Goal: Find specific page/section: Find specific page/section

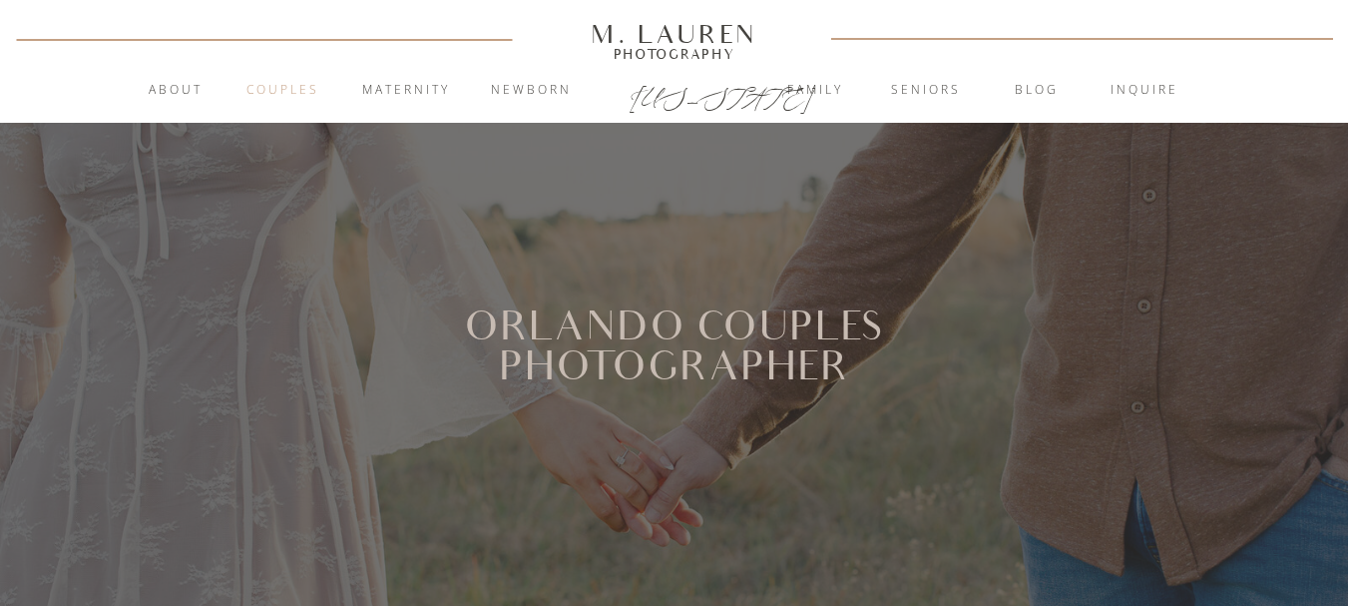
click at [281, 93] on nav "Couples" at bounding box center [283, 91] width 108 height 20
click at [655, 103] on p "[US_STATE]" at bounding box center [675, 94] width 91 height 24
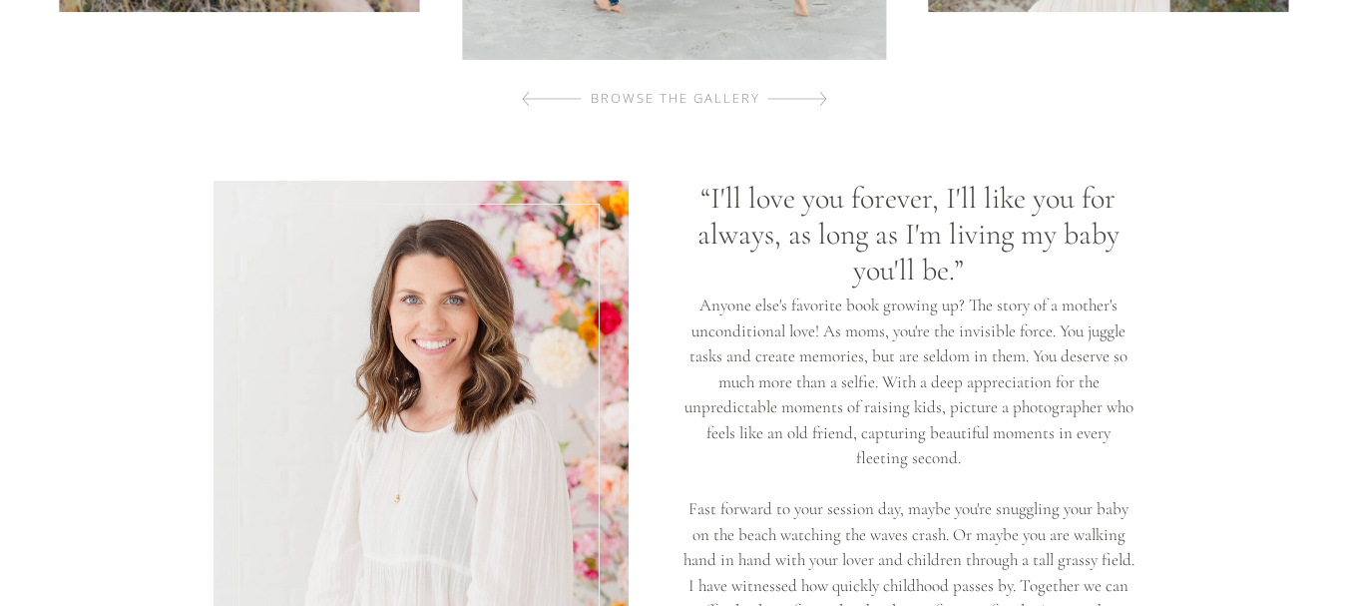
scroll to position [1397, 0]
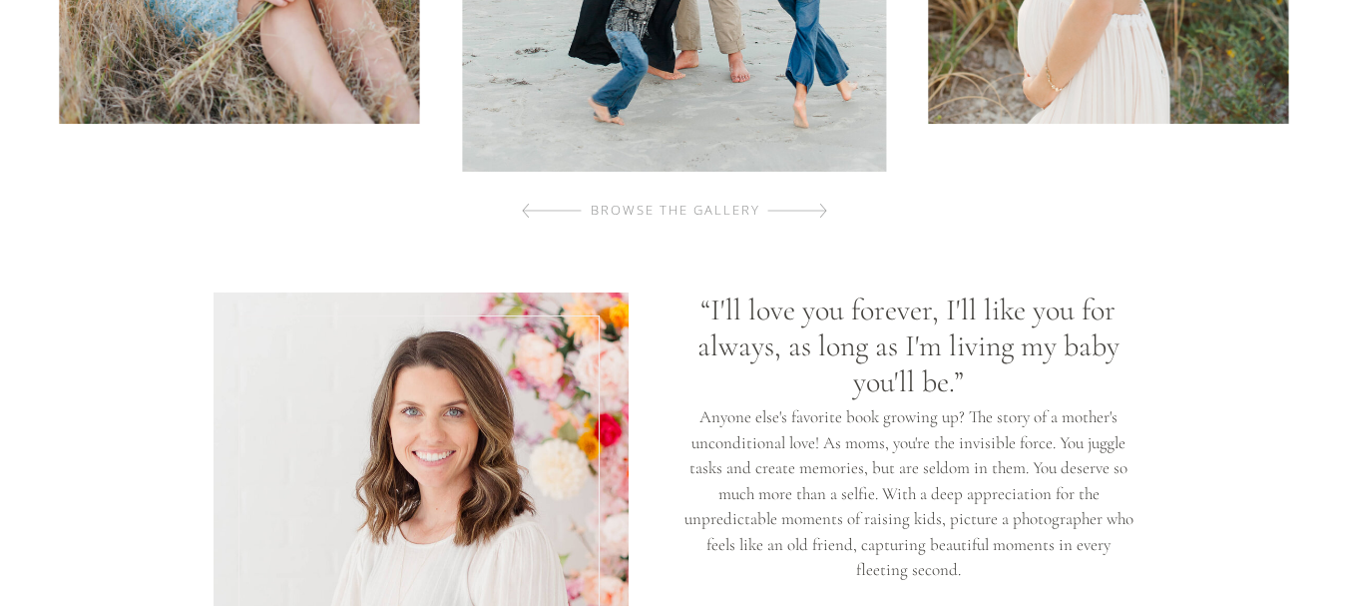
click at [751, 210] on div "browse the gallery" at bounding box center [676, 211] width 238 height 20
click at [815, 200] on div at bounding box center [797, 211] width 60 height 40
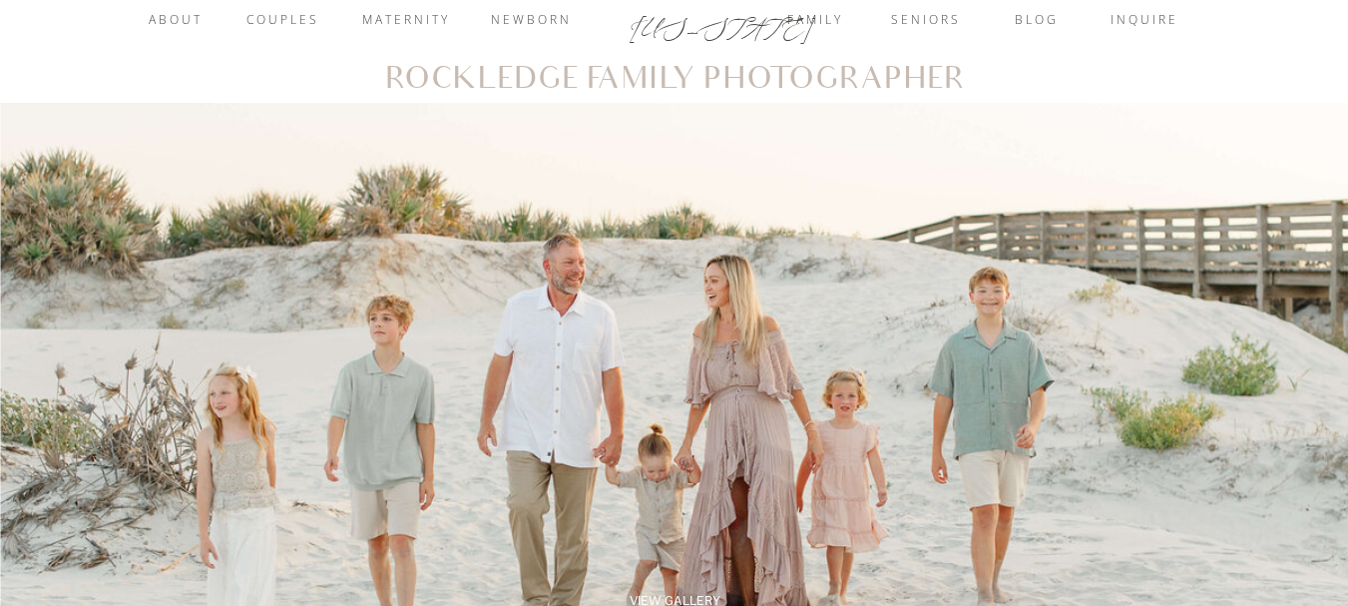
scroll to position [100, 0]
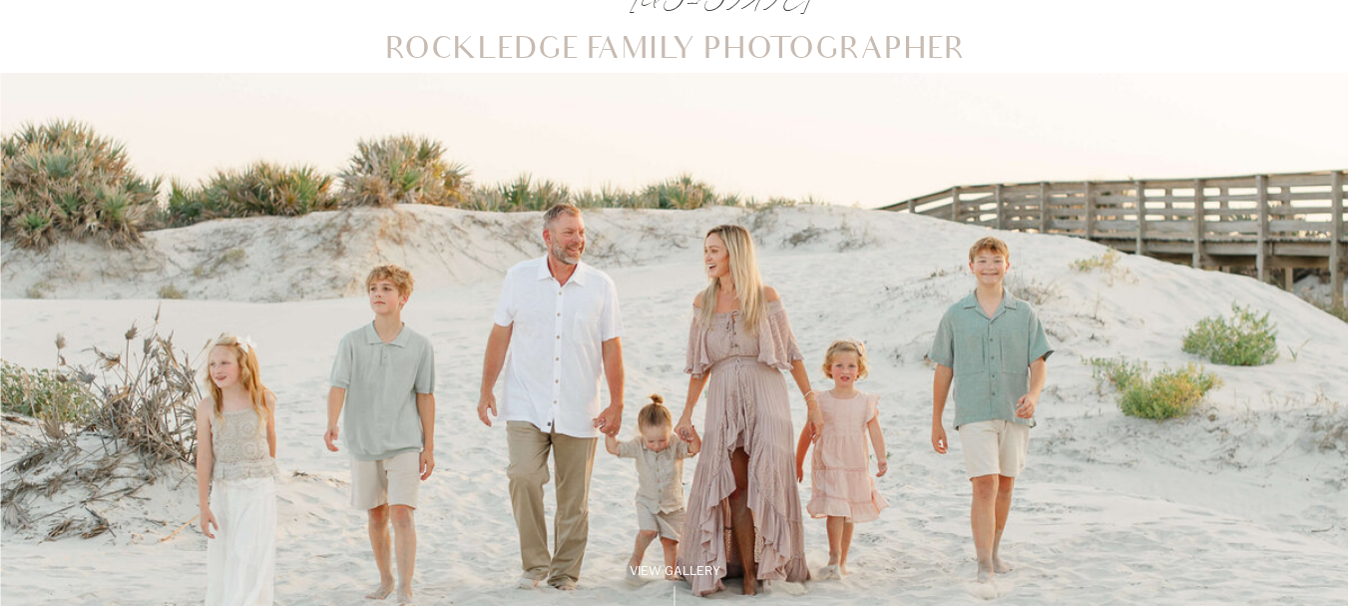
click at [674, 564] on div "View Gallery" at bounding box center [676, 571] width 136 height 18
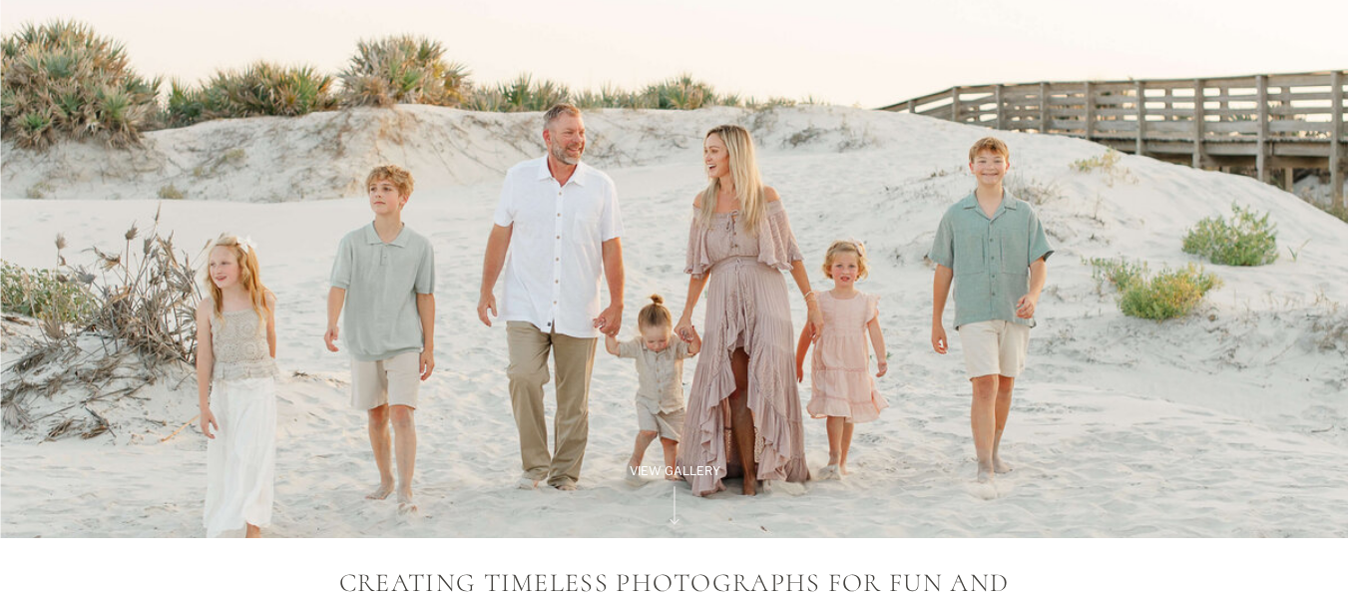
click at [689, 476] on div "View Gallery" at bounding box center [676, 471] width 136 height 18
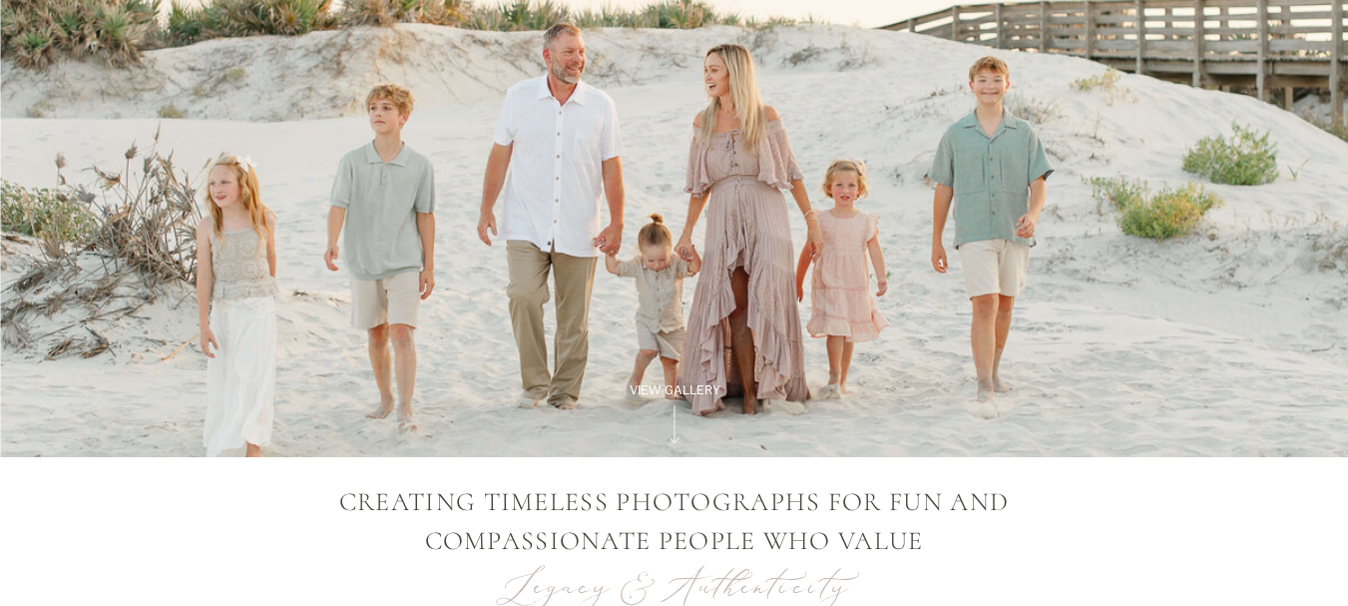
scroll to position [698, 0]
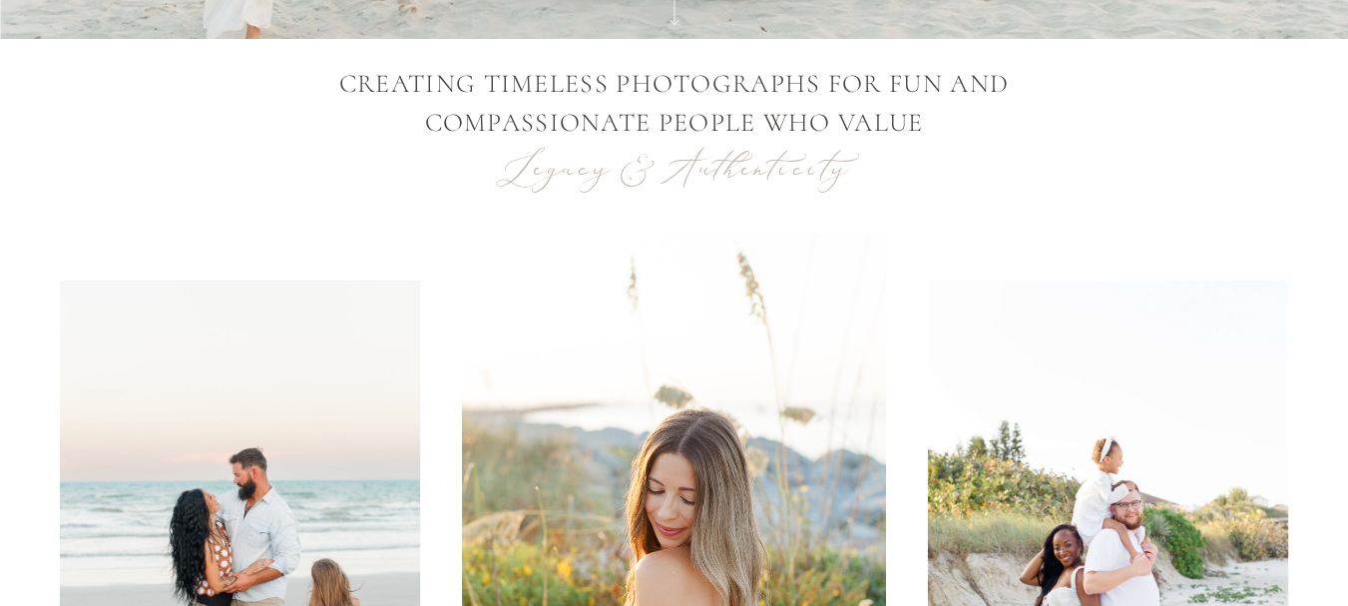
click at [709, 160] on p "Legacy & Authenticity" at bounding box center [675, 168] width 376 height 51
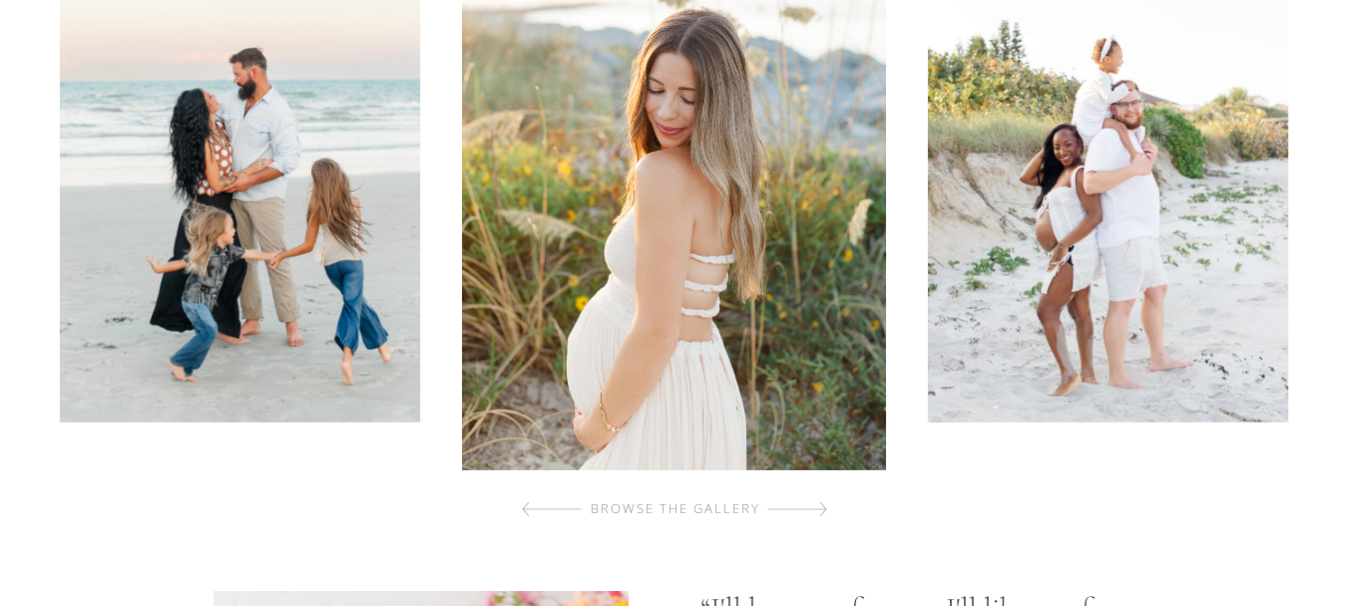
scroll to position [1097, 0]
click at [824, 509] on div at bounding box center [797, 510] width 60 height 40
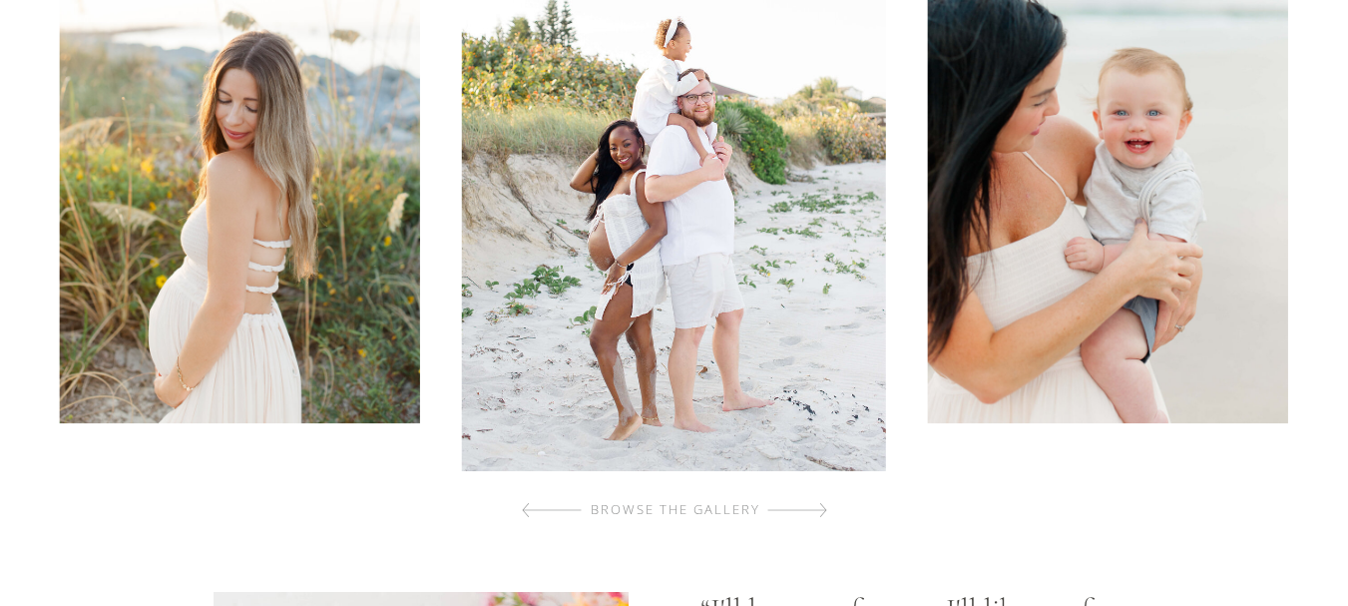
click at [824, 509] on div at bounding box center [797, 510] width 60 height 40
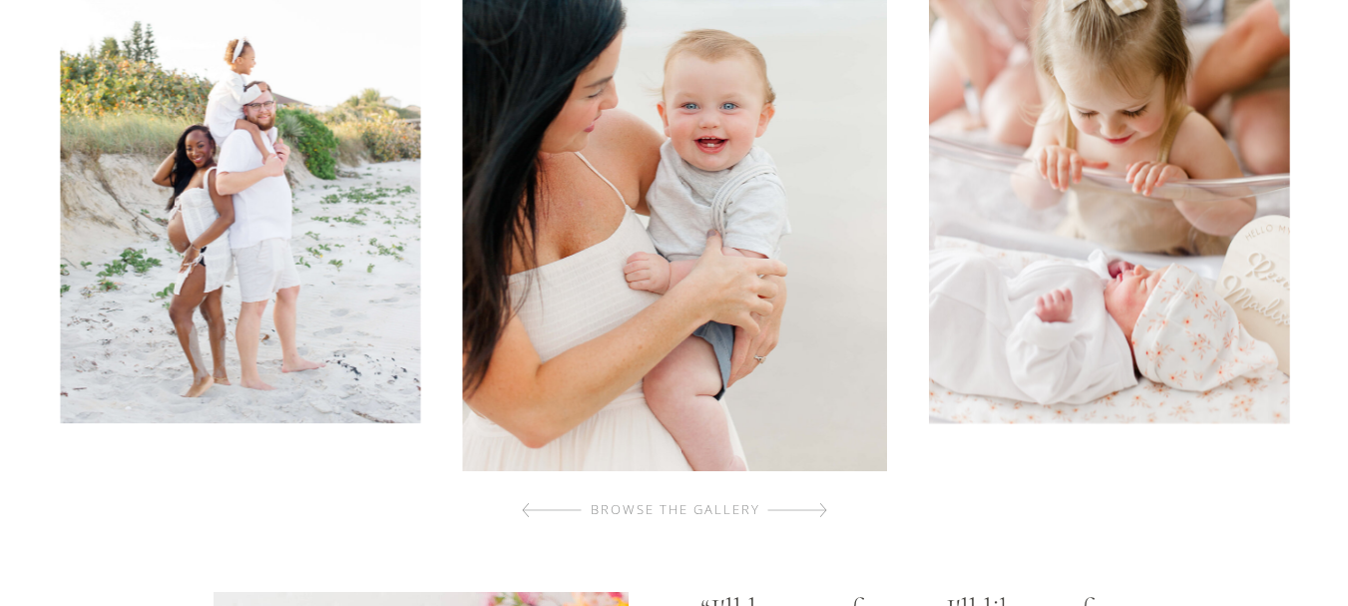
click at [824, 509] on div at bounding box center [797, 510] width 60 height 40
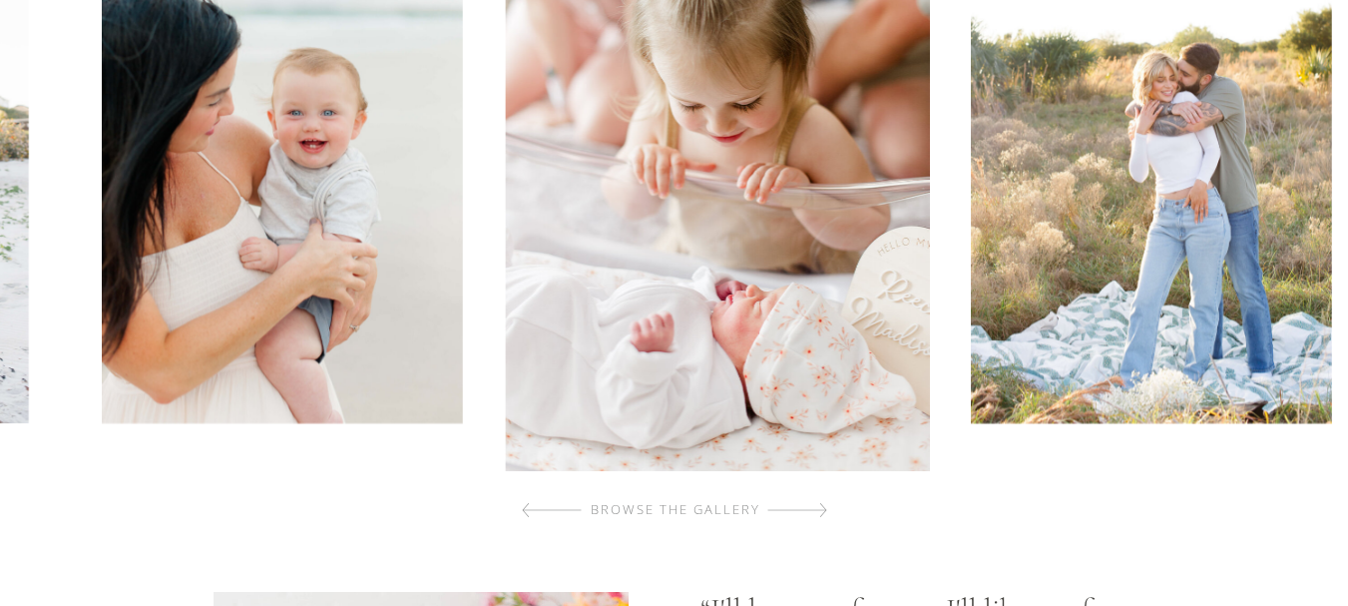
click at [824, 509] on div at bounding box center [797, 510] width 60 height 40
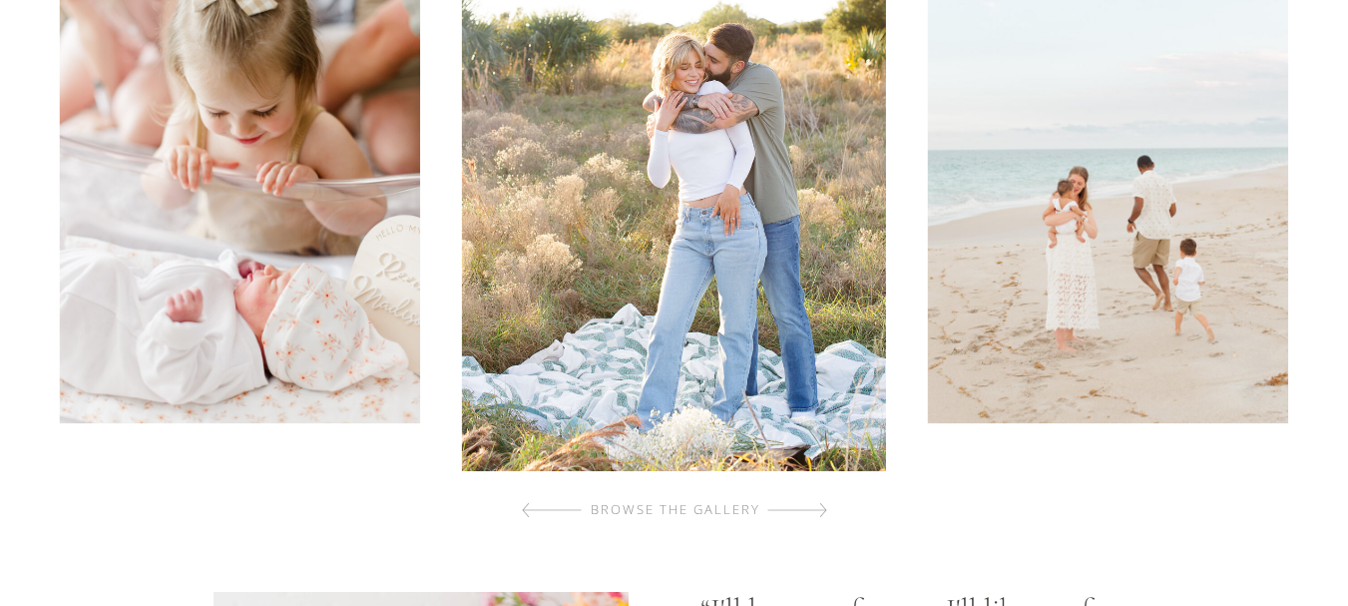
click at [807, 498] on div at bounding box center [797, 510] width 60 height 40
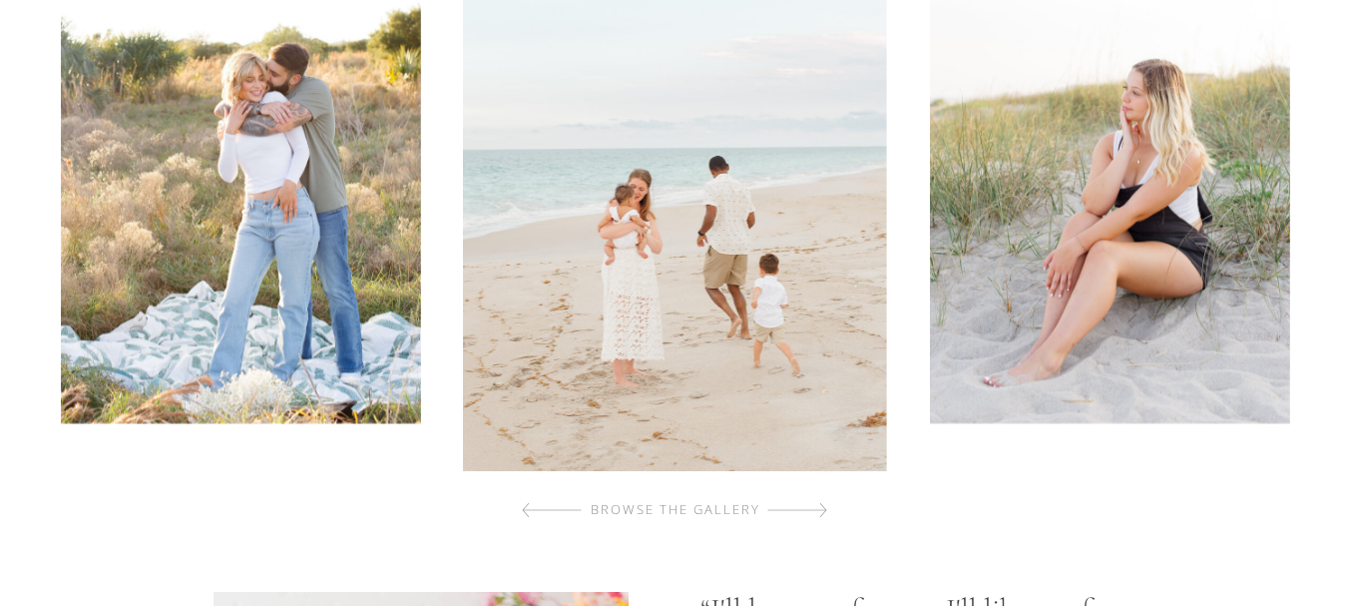
click at [807, 498] on div at bounding box center [797, 510] width 60 height 40
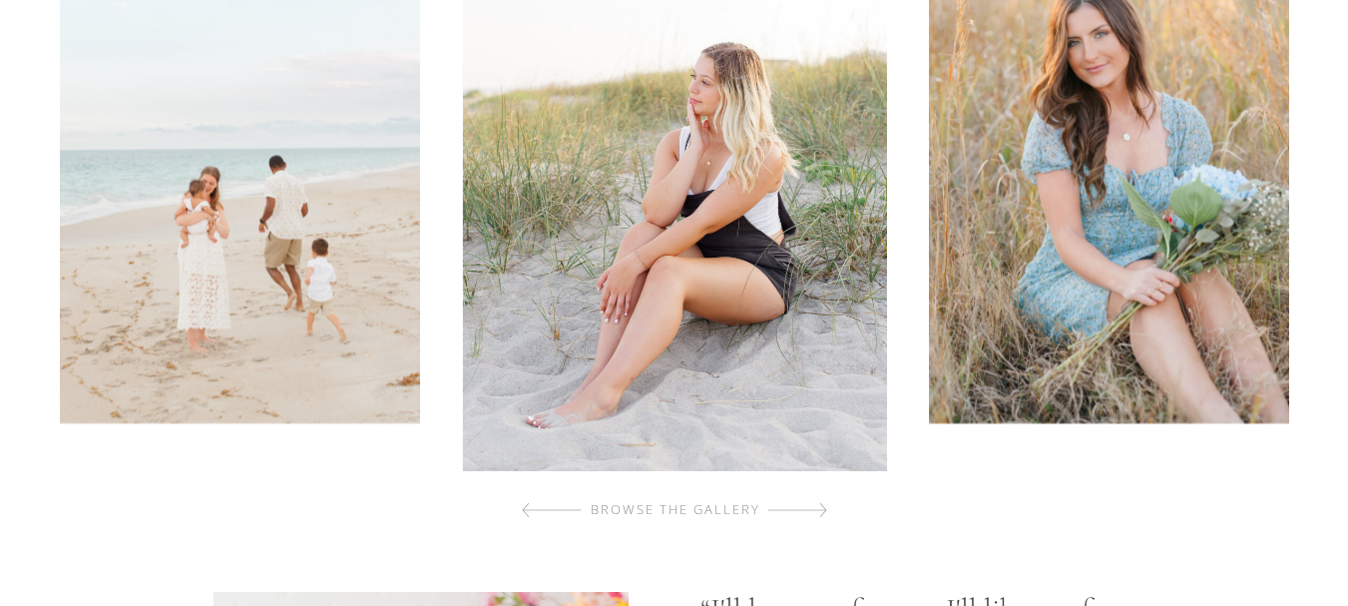
click at [807, 498] on div at bounding box center [797, 510] width 60 height 40
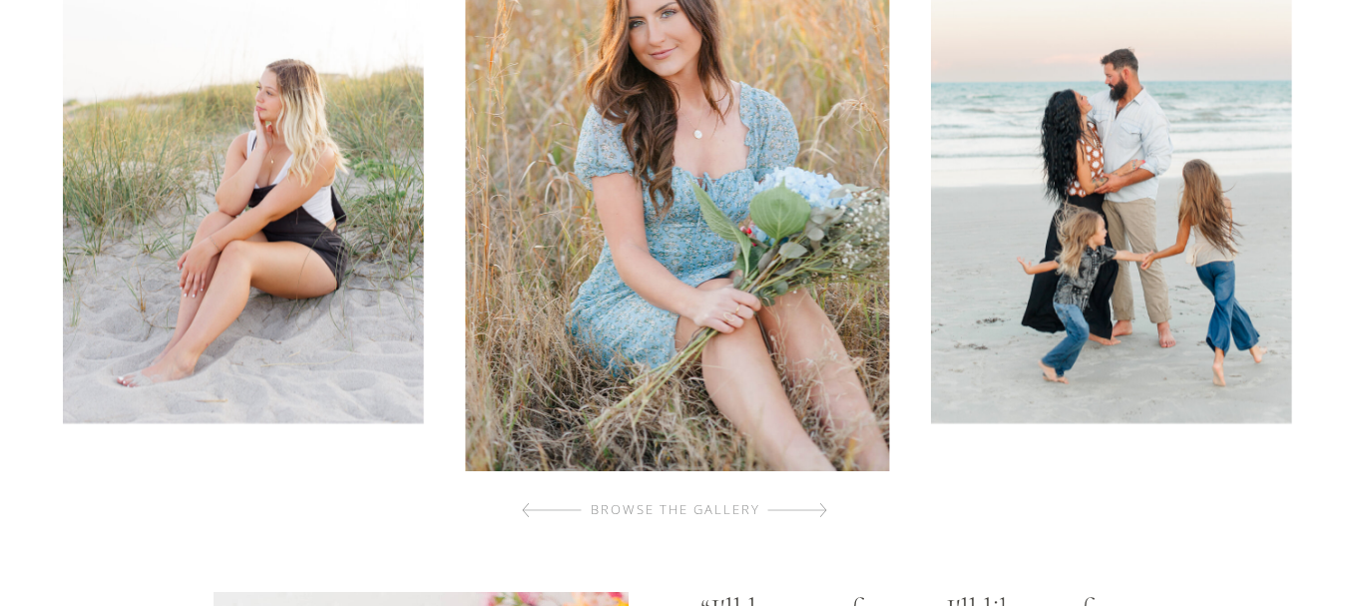
click at [807, 498] on div at bounding box center [797, 510] width 60 height 40
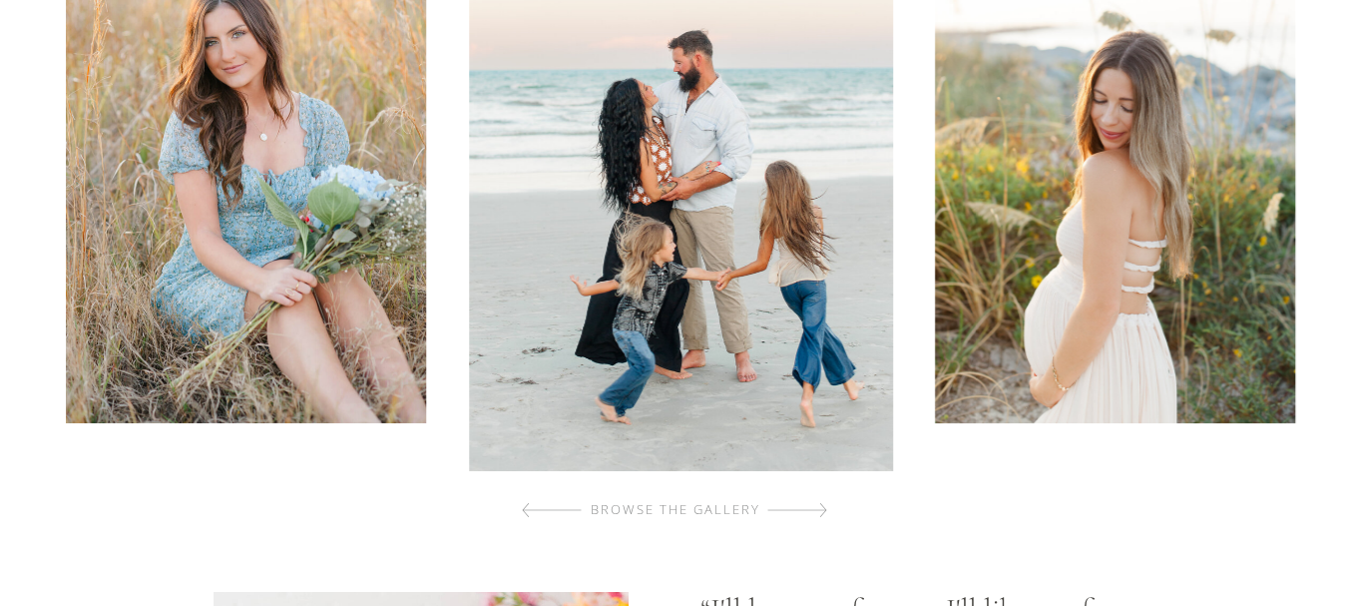
click at [807, 498] on div at bounding box center [797, 510] width 60 height 40
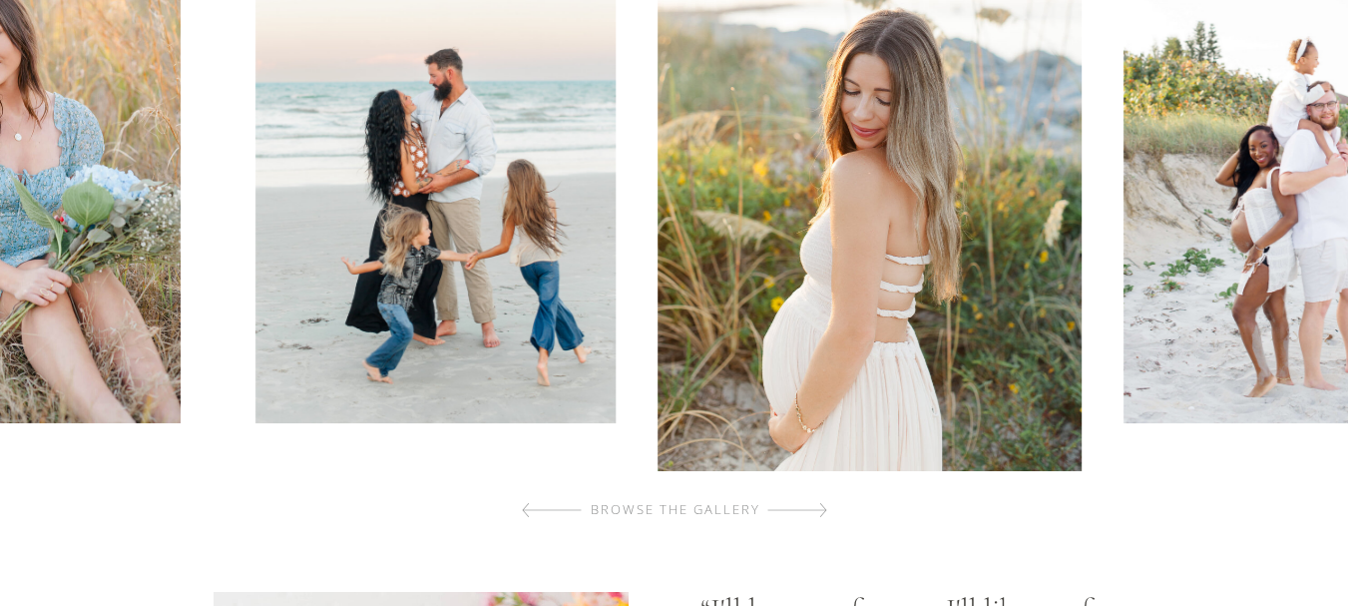
click at [807, 498] on div at bounding box center [797, 510] width 60 height 40
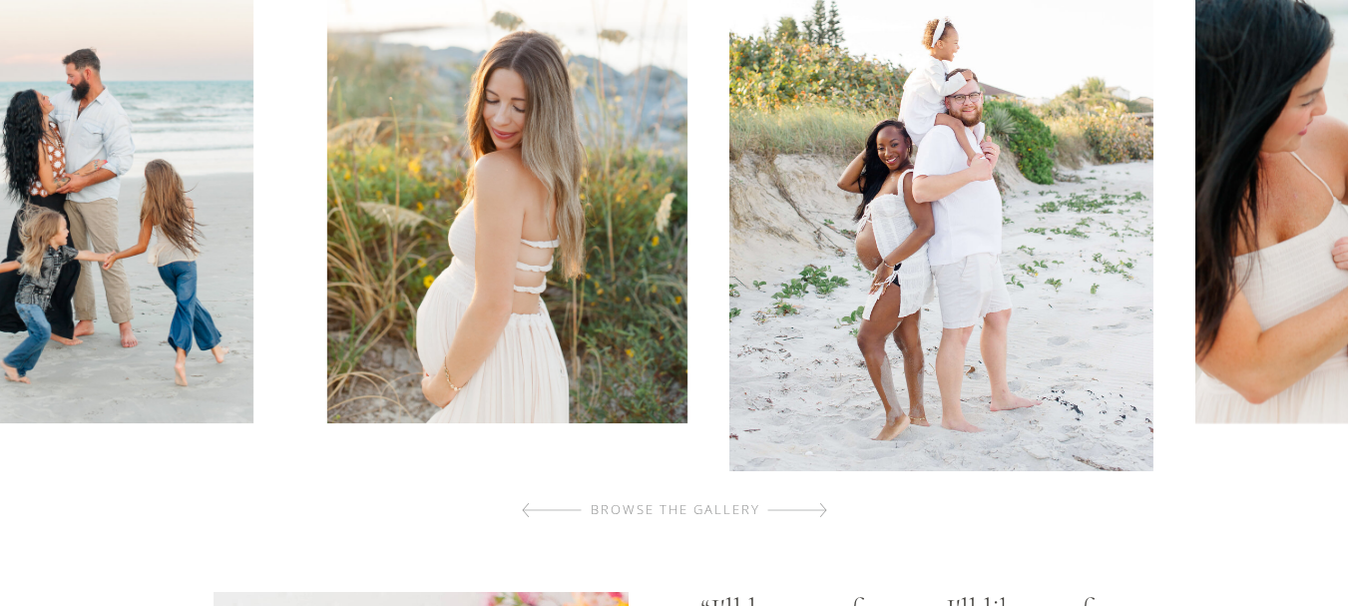
click at [807, 498] on div at bounding box center [797, 510] width 60 height 40
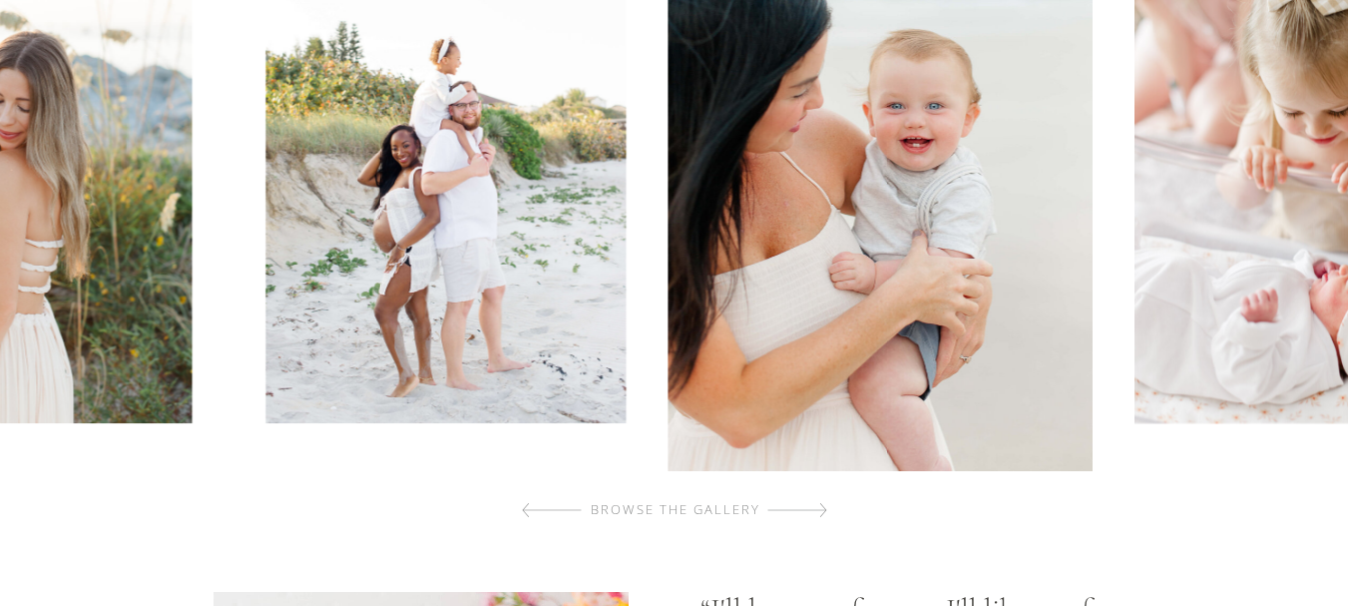
click at [807, 498] on div at bounding box center [797, 510] width 60 height 40
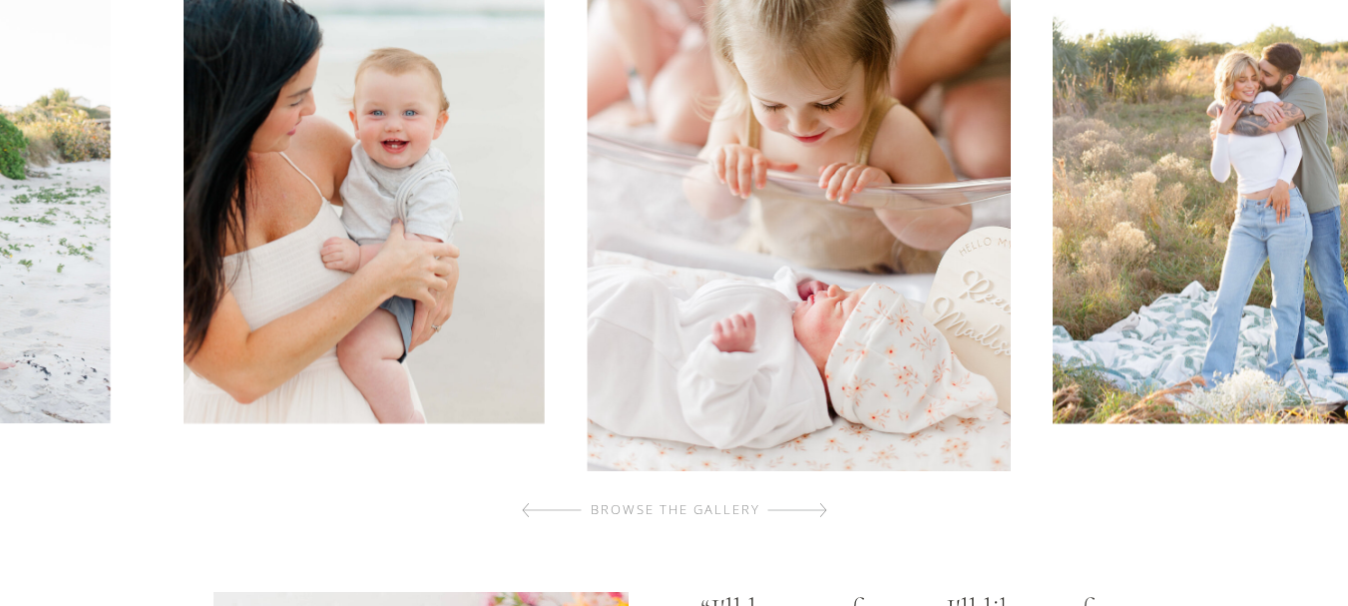
click at [807, 498] on div at bounding box center [797, 510] width 60 height 40
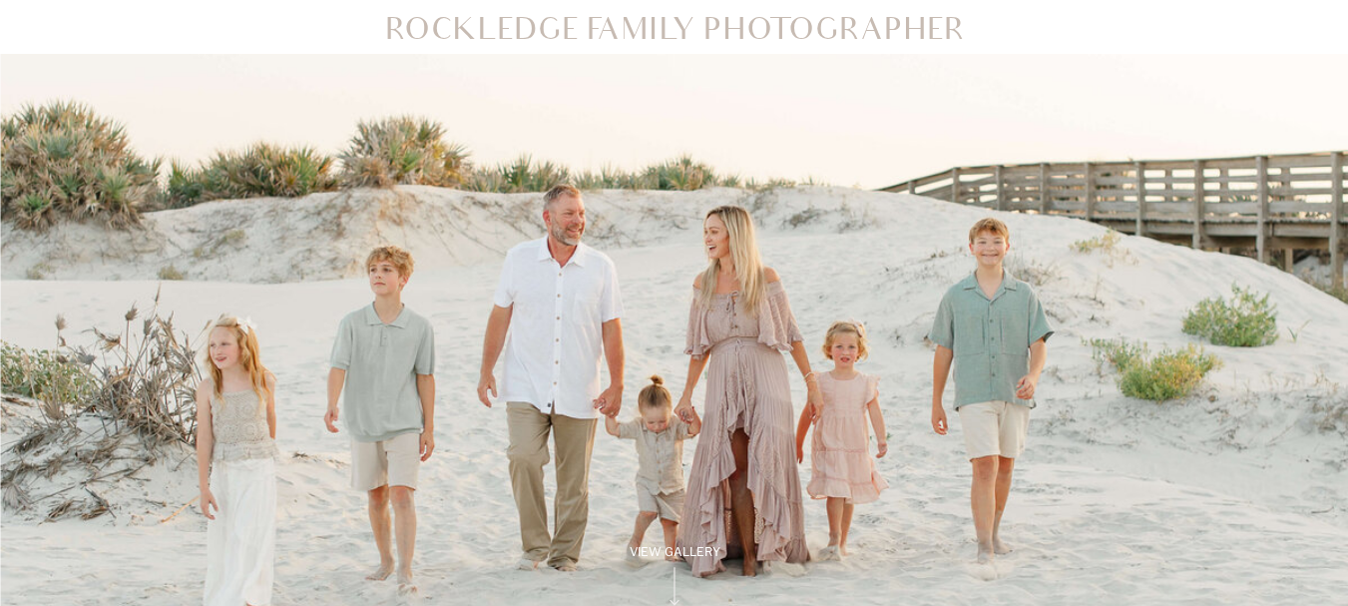
scroll to position [0, 0]
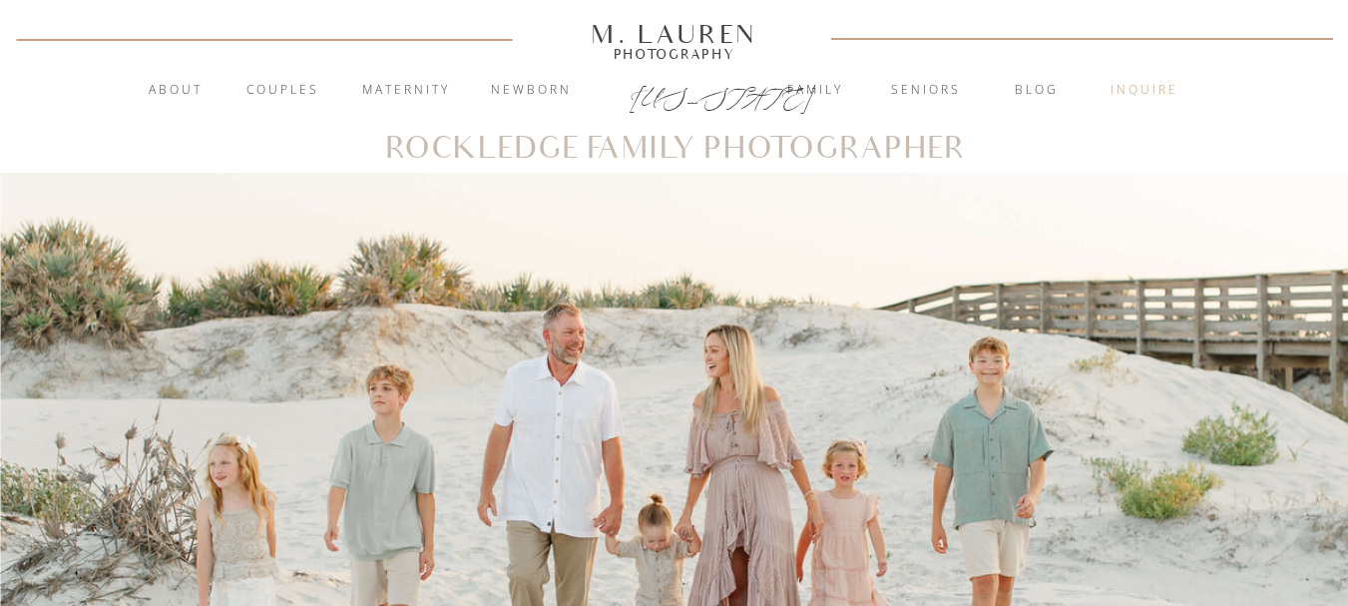
click at [1124, 94] on nav "inquire" at bounding box center [1144, 91] width 108 height 20
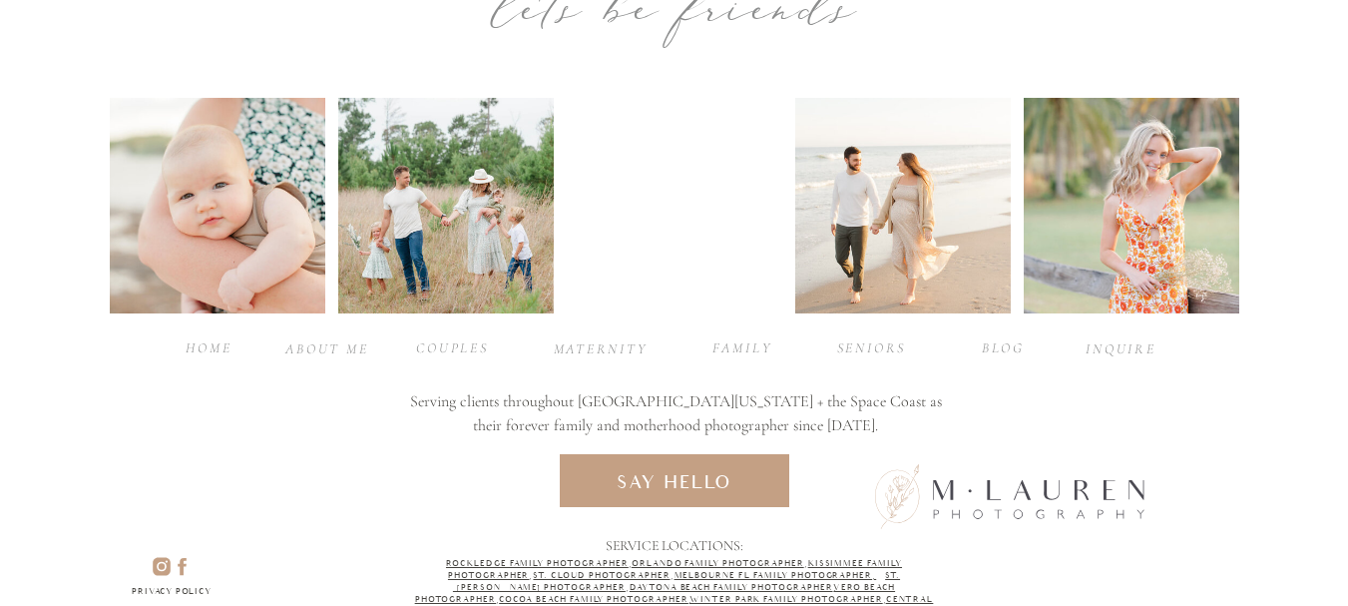
scroll to position [1252, 0]
